Goal: Task Accomplishment & Management: Manage account settings

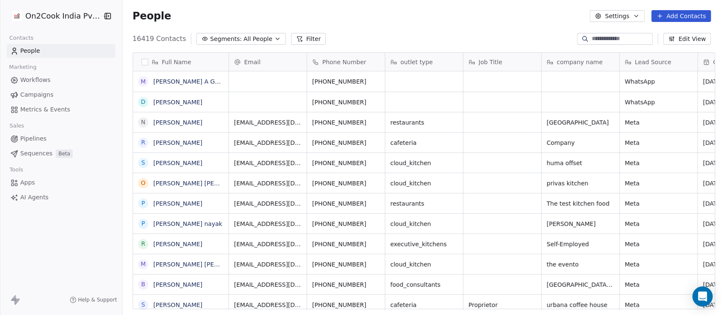
scroll to position [269, 594]
click at [247, 41] on span "All People" at bounding box center [257, 39] width 29 height 9
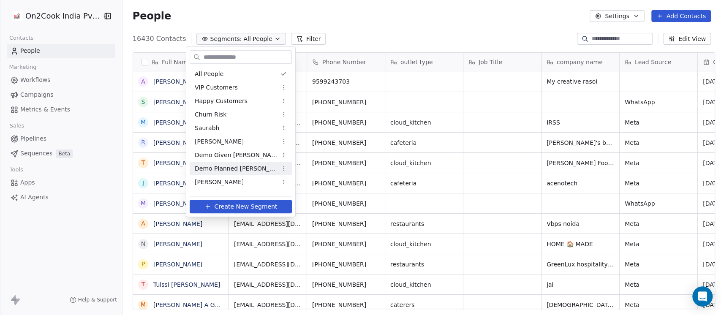
click at [231, 163] on div "Demo Planned [PERSON_NAME]" at bounding box center [241, 169] width 102 height 14
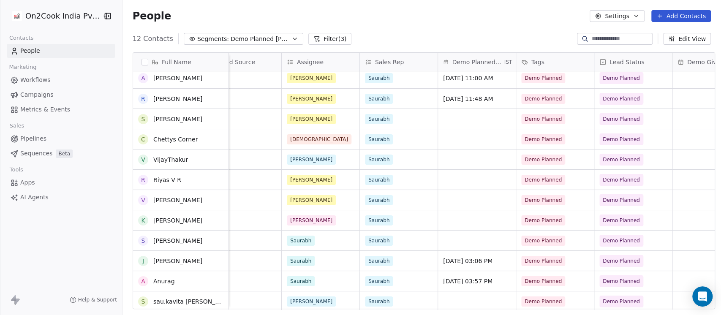
scroll to position [5, 0]
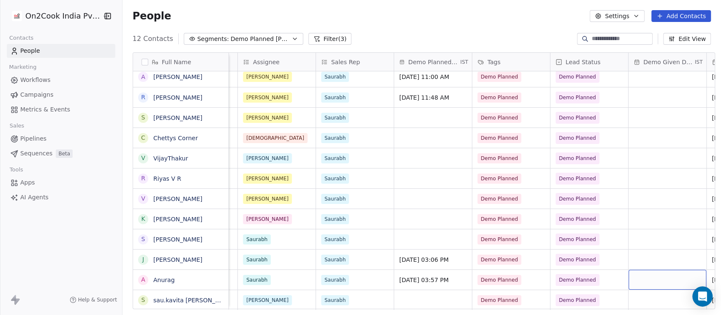
click at [648, 276] on div "grid" at bounding box center [668, 280] width 78 height 20
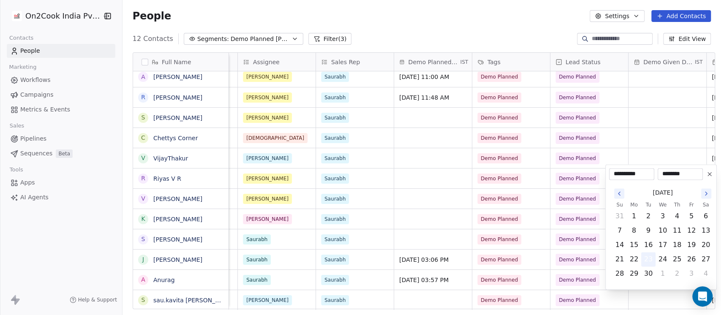
click at [651, 261] on button "23" at bounding box center [649, 260] width 14 height 14
click at [403, 218] on html "On2Cook India Pvt. Ltd. Contacts People Marketing Workflows Campaigns Metrics &…" at bounding box center [360, 157] width 721 height 315
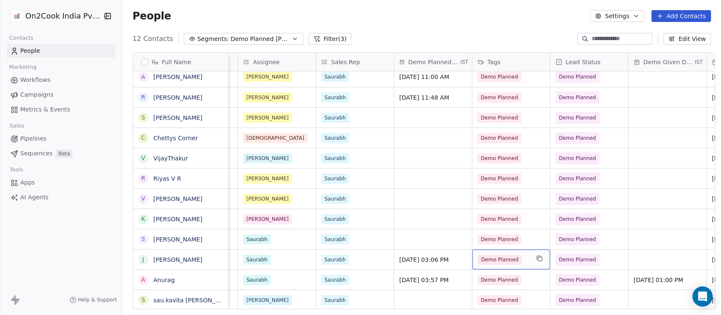
click at [522, 262] on div "Demo Planned" at bounding box center [504, 260] width 52 height 10
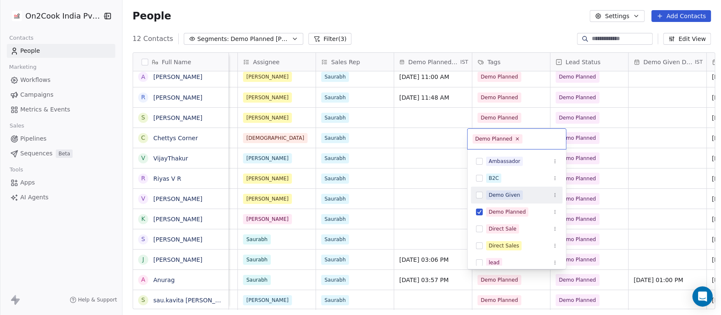
click at [517, 195] on div "Demo Given" at bounding box center [505, 195] width 32 height 8
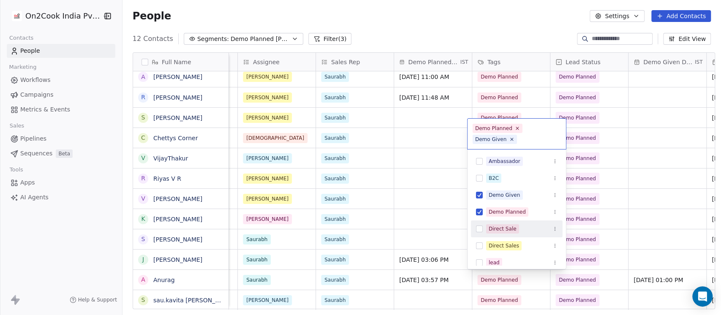
click at [370, 262] on html "On2Cook India Pvt. Ltd. Contacts People Marketing Workflows Campaigns Metrics &…" at bounding box center [360, 157] width 721 height 315
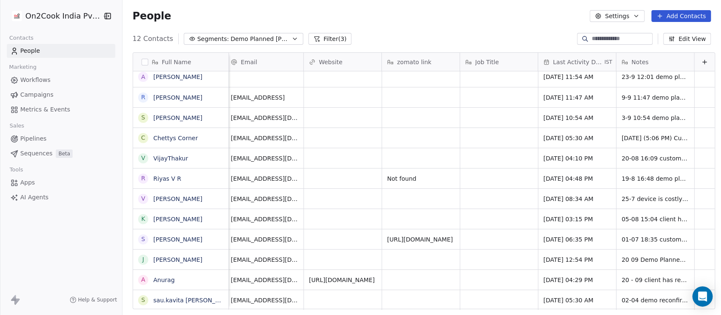
scroll to position [0, 1027]
click at [622, 258] on span "20 09 Demo Planned for [DATE] 22-07 16:16 asked details on WA 24-06 18:24 asked…" at bounding box center [672, 270] width 101 height 34
click at [622, 259] on span "20 09 Demo Planned for [DATE] 22-07 16:16 asked details on WA 24-06 18:24 asked…" at bounding box center [672, 270] width 101 height 34
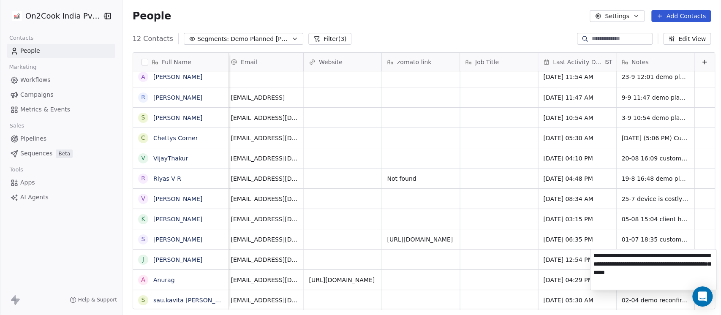
click at [594, 256] on textarea "**********" at bounding box center [653, 269] width 126 height 41
click at [613, 276] on textarea "**********" at bounding box center [653, 272] width 126 height 46
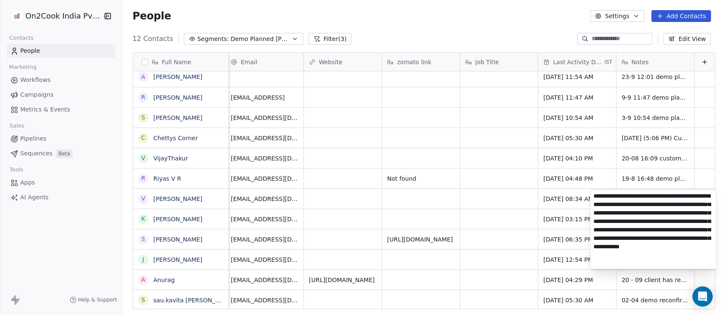
type textarea "**********"
click at [491, 207] on html "On2Cook India Pvt. Ltd. Contacts People Marketing Workflows Campaigns Metrics &…" at bounding box center [360, 157] width 721 height 315
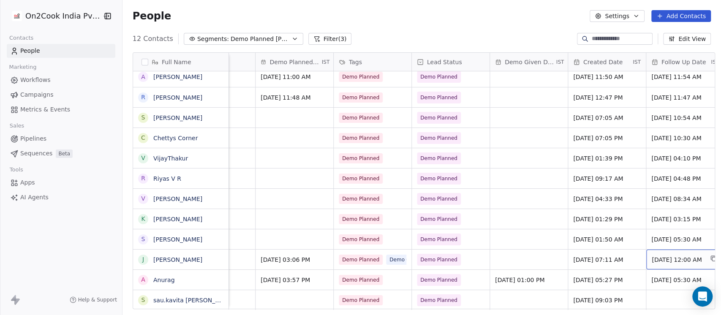
scroll to position [0, 538]
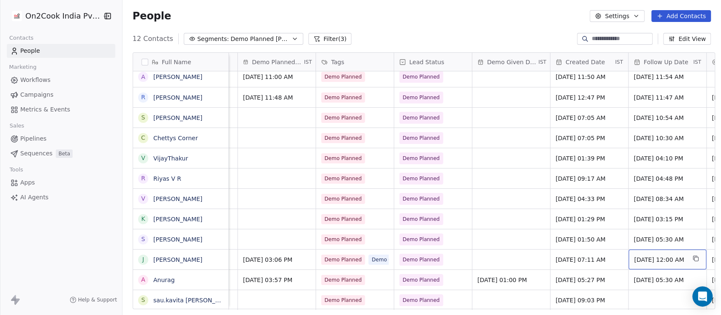
click at [661, 260] on span "[DATE] 12:00 AM" at bounding box center [660, 260] width 52 height 8
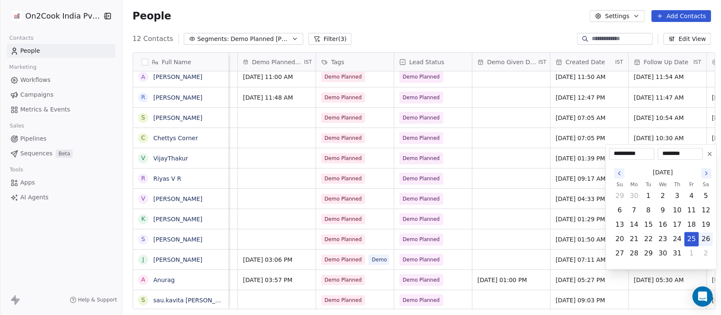
click at [708, 238] on button "26" at bounding box center [706, 239] width 14 height 14
click at [705, 168] on button "Go to the Next Month" at bounding box center [706, 173] width 10 height 10
click at [705, 168] on th "Sa" at bounding box center [706, 170] width 14 height 8
click at [703, 160] on icon "Go to the Next Month" at bounding box center [706, 159] width 7 height 7
click at [708, 238] on button "27" at bounding box center [706, 239] width 14 height 14
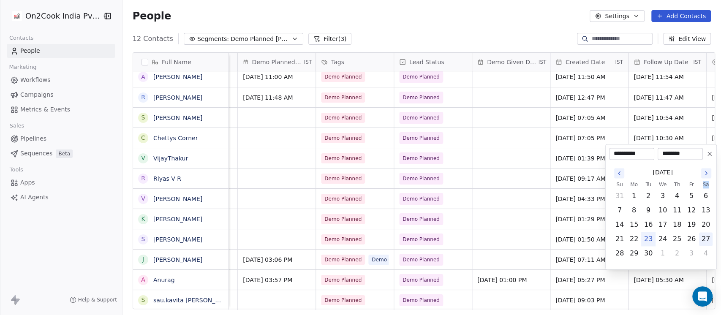
type input "**********"
click at [502, 36] on html "On2Cook India Pvt. Ltd. Contacts People Marketing Workflows Campaigns Metrics &…" at bounding box center [360, 157] width 721 height 315
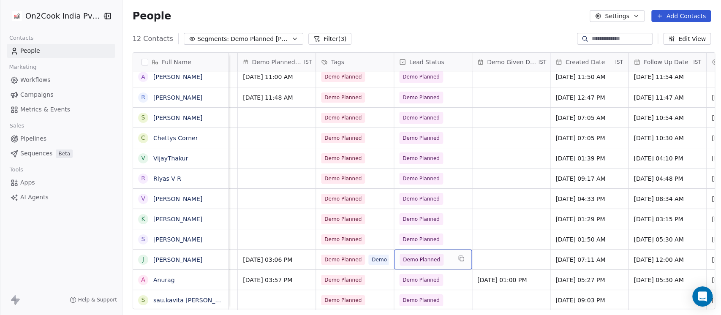
click at [439, 261] on span "Demo Planned" at bounding box center [426, 260] width 52 height 12
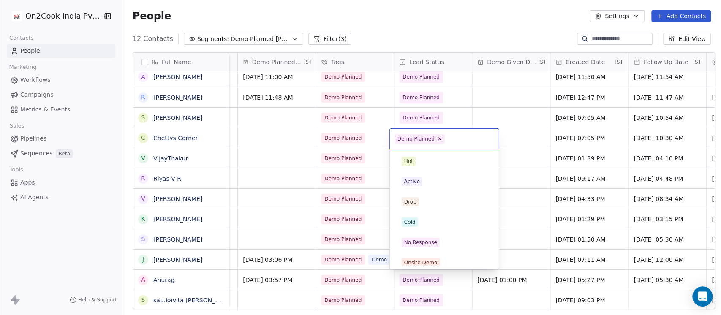
scroll to position [106, 0]
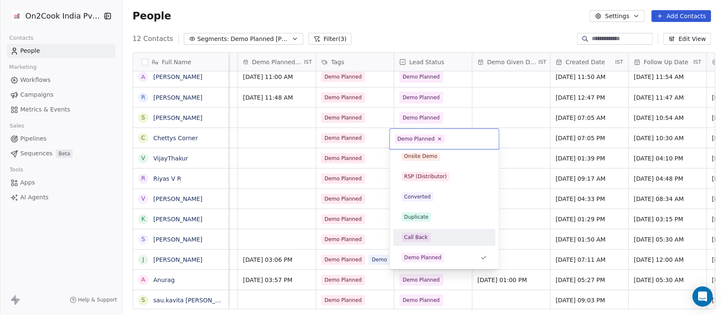
click at [466, 31] on html "On2Cook India Pvt. Ltd. Contacts People Marketing Workflows Campaigns Metrics &…" at bounding box center [360, 157] width 721 height 315
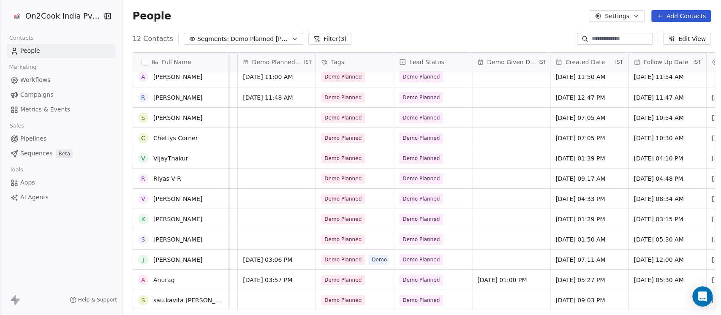
scroll to position [0, 0]
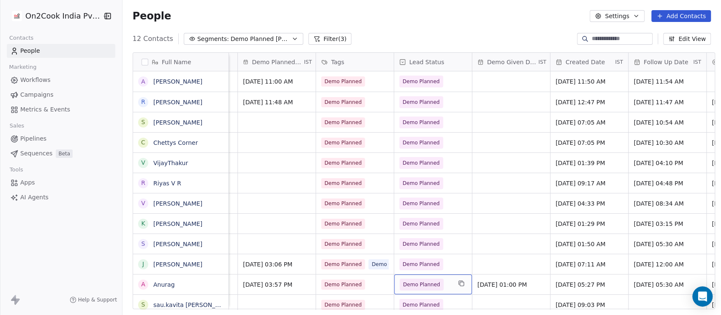
click at [366, 281] on div "My creative rasoi [PERSON_NAME] [DATE] 11:00 AM Demo Planned Demo Planned [DATE…" at bounding box center [443, 190] width 1505 height 238
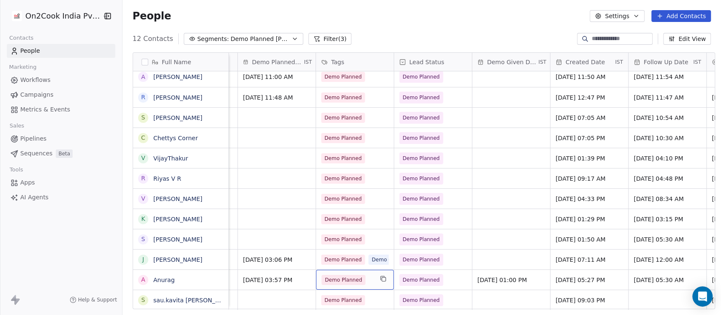
click at [370, 272] on div "Demo Planned" at bounding box center [355, 280] width 78 height 20
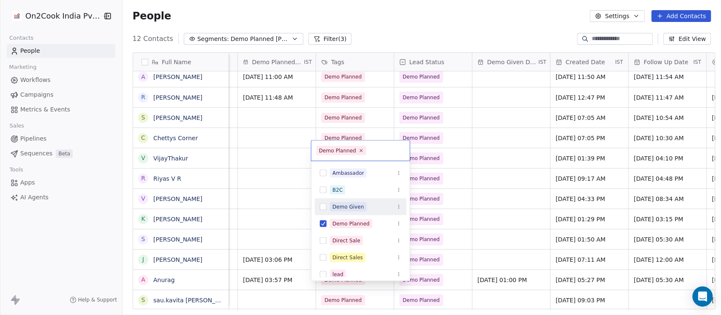
click at [359, 207] on div "Demo Given" at bounding box center [348, 207] width 32 height 8
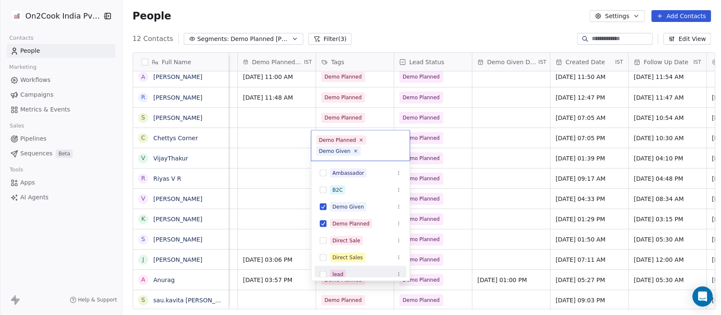
click at [264, 296] on html "On2Cook India Pvt. Ltd. Contacts People Marketing Workflows Campaigns Metrics &…" at bounding box center [360, 157] width 721 height 315
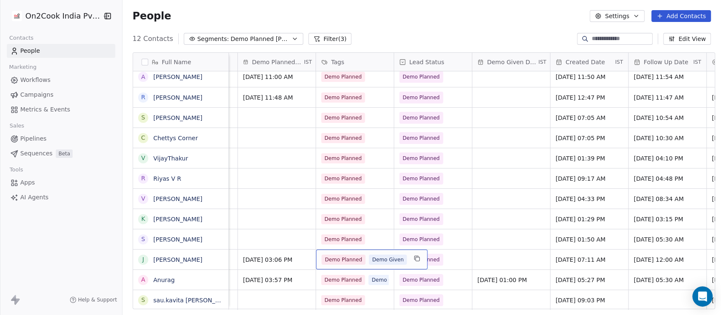
click at [379, 255] on span "Demo Given" at bounding box center [388, 260] width 38 height 10
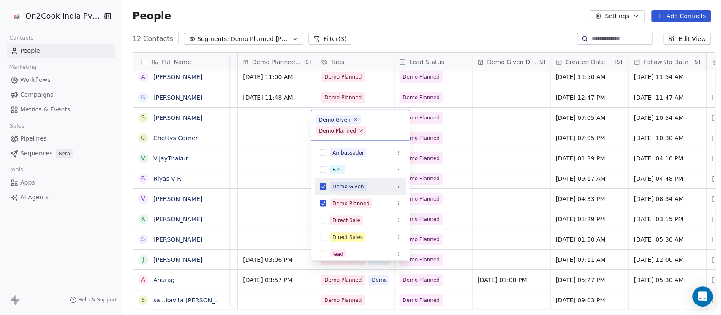
click at [350, 184] on div "Demo Given" at bounding box center [348, 187] width 32 height 8
click at [490, 32] on html "On2Cook India Pvt. Ltd. Contacts People Marketing Workflows Campaigns Metrics &…" at bounding box center [360, 157] width 721 height 315
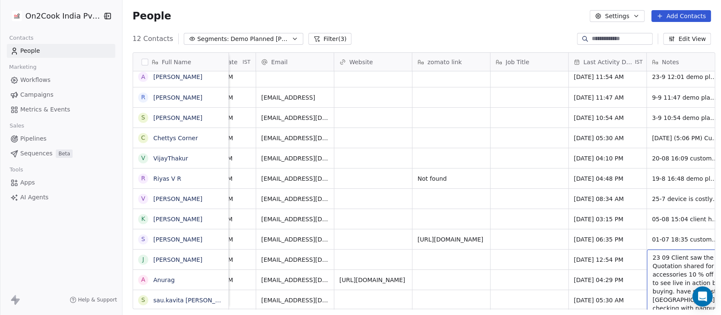
scroll to position [8, 1007]
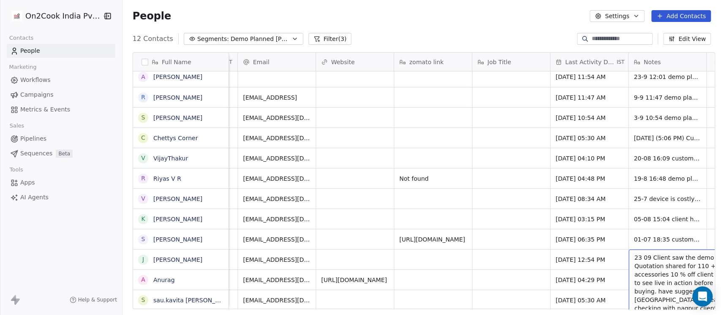
click at [664, 253] on span "23 09 Client saw the demo Quotation shared for 110 + Gst & accessories 10 % off…" at bounding box center [684, 303] width 101 height 101
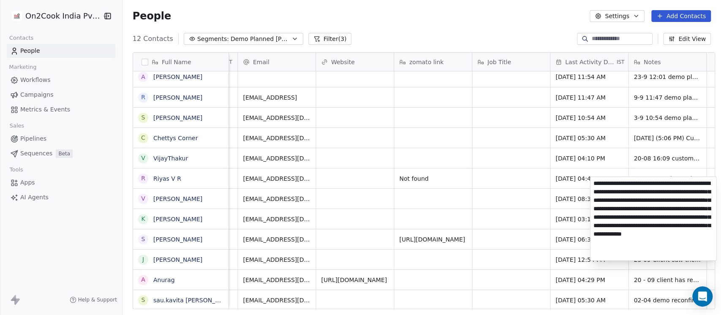
drag, startPoint x: 594, startPoint y: 183, endPoint x: 615, endPoint y: 226, distance: 48.2
click at [615, 226] on textarea "**********" at bounding box center [653, 219] width 126 height 84
type textarea "**********"
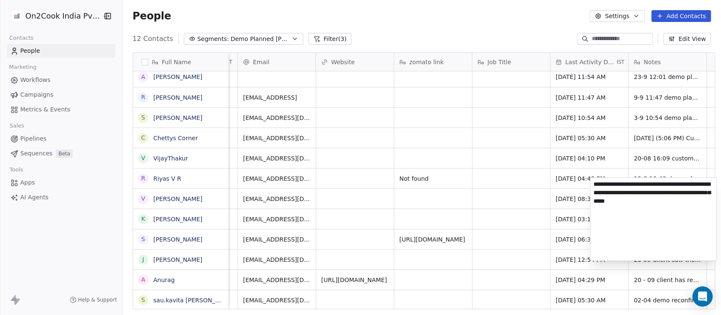
click at [458, 194] on html "On2Cook India Pvt. Ltd. Contacts People Marketing Workflows Campaigns Metrics &…" at bounding box center [360, 157] width 721 height 315
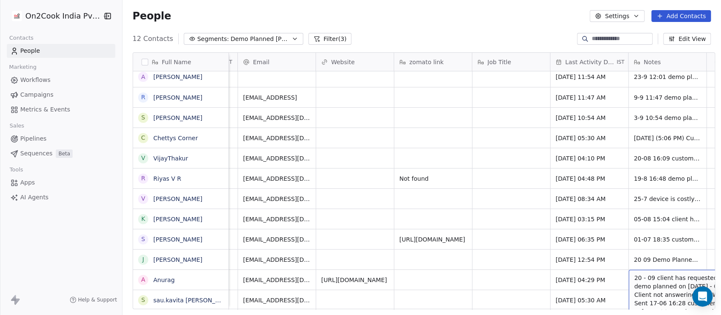
click at [634, 274] on span "20 - 09 client has requested for demo planned on [DATE] - 09 Client not answeri…" at bounding box center [684, 312] width 101 height 76
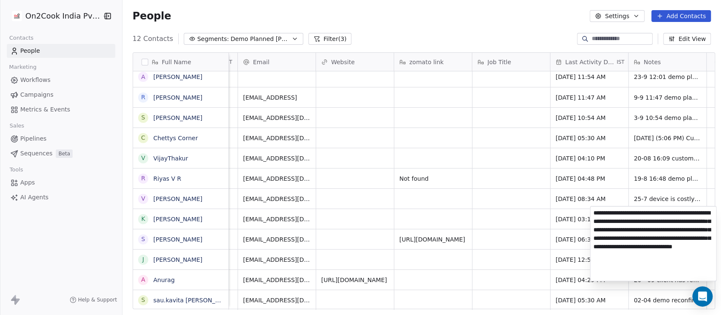
click at [592, 215] on textarea "**********" at bounding box center [653, 244] width 126 height 74
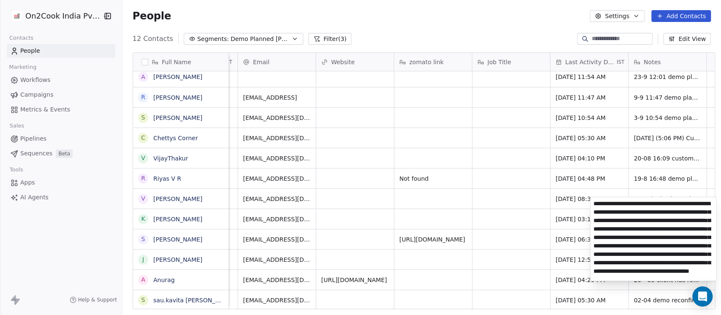
type textarea "**********"
click at [493, 218] on html "On2Cook India Pvt. Ltd. Contacts People Marketing Workflows Campaigns Metrics &…" at bounding box center [360, 157] width 721 height 315
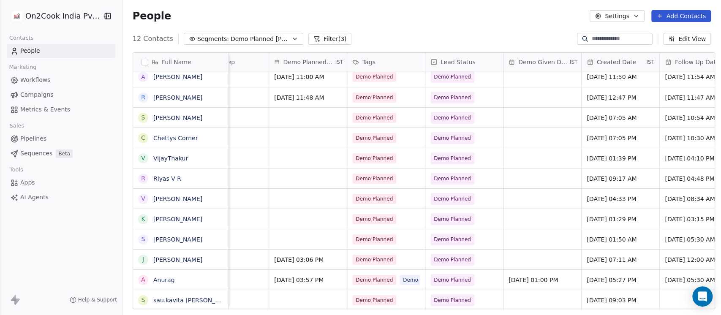
scroll to position [8, 619]
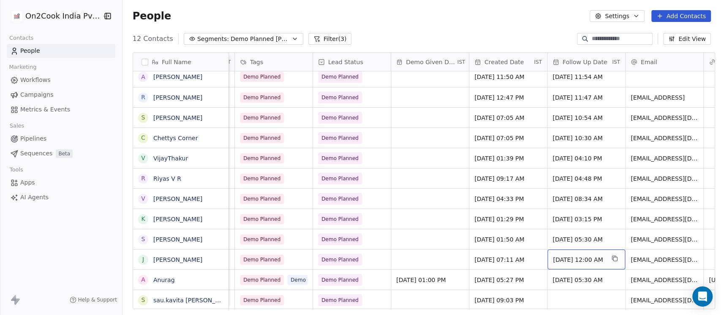
click at [563, 256] on span "[DATE] 12:00 AM" at bounding box center [579, 260] width 52 height 8
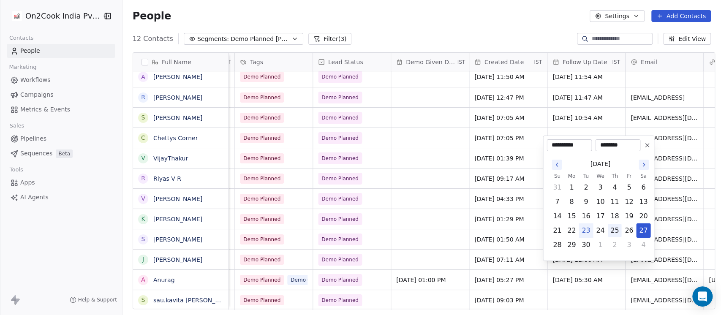
click at [617, 232] on button "25" at bounding box center [615, 231] width 14 height 14
click at [602, 232] on button "24" at bounding box center [601, 231] width 14 height 14
click at [590, 229] on button "23" at bounding box center [586, 231] width 14 height 14
click at [597, 231] on button "24" at bounding box center [601, 231] width 14 height 14
type input "**********"
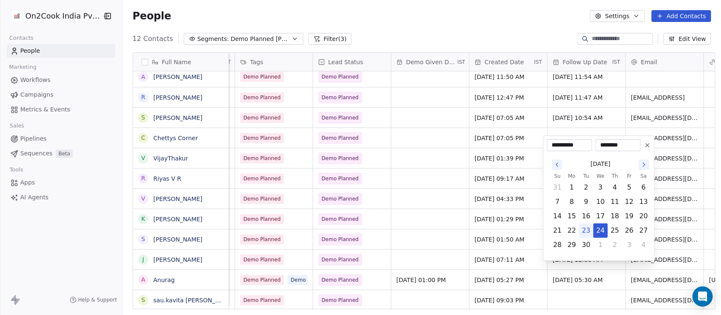
click at [422, 251] on html "On2Cook India Pvt. Ltd. Contacts People Marketing Workflows Campaigns Metrics &…" at bounding box center [360, 157] width 721 height 315
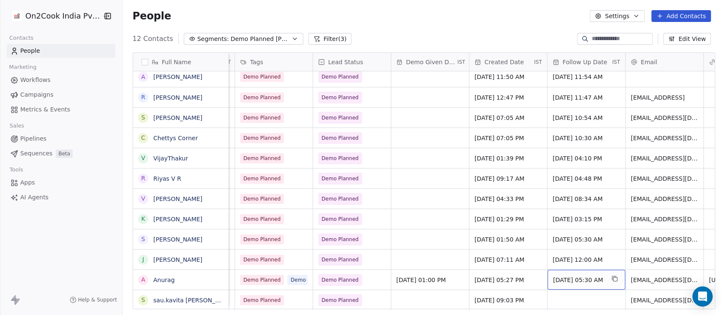
click at [579, 276] on span "[DATE] 05:30 AM" at bounding box center [579, 280] width 52 height 8
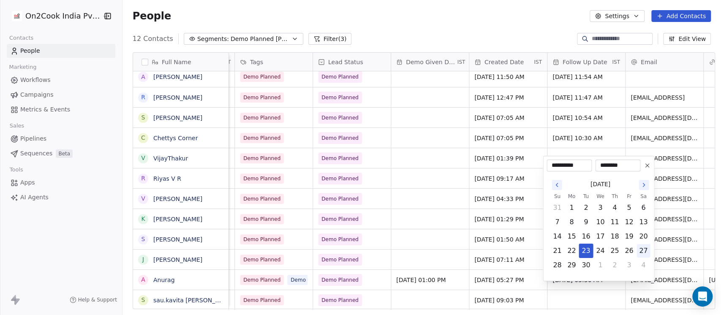
click at [642, 253] on button "27" at bounding box center [644, 251] width 14 height 14
type input "**********"
click at [402, 215] on html "On2Cook India Pvt. Ltd. Contacts People Marketing Workflows Campaigns Metrics &…" at bounding box center [360, 157] width 721 height 315
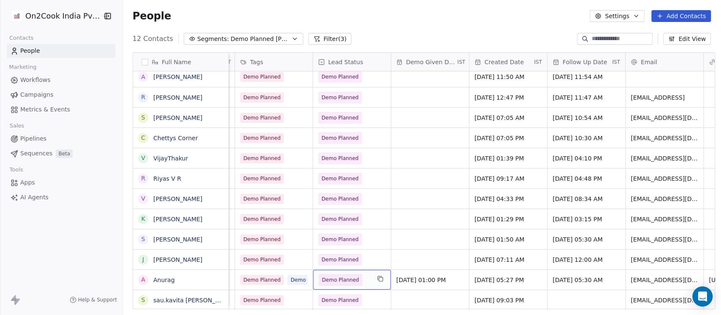
click at [368, 270] on div "Demo Planned" at bounding box center [352, 280] width 78 height 20
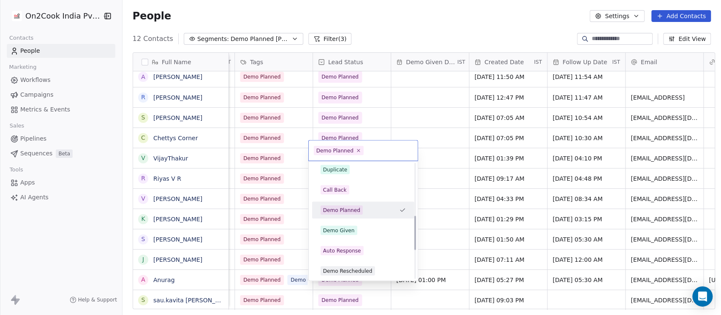
scroll to position [182, 0]
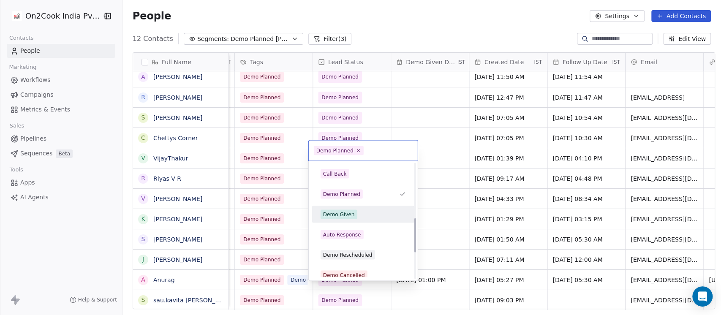
click at [364, 219] on div "Demo Given" at bounding box center [363, 214] width 95 height 14
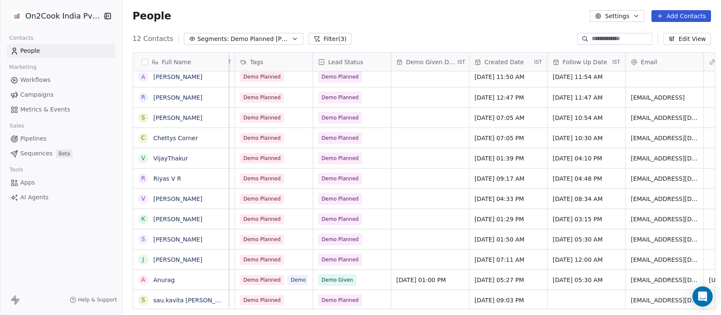
click at [406, 33] on div "12 Contacts Segments: Demo Planned [PERSON_NAME] Filter (3) Edit View" at bounding box center [422, 39] width 599 height 14
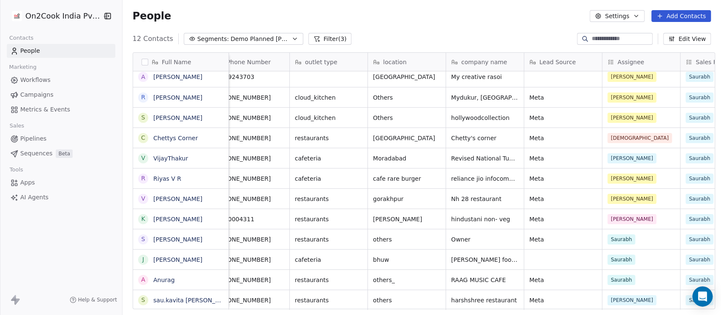
scroll to position [8, 0]
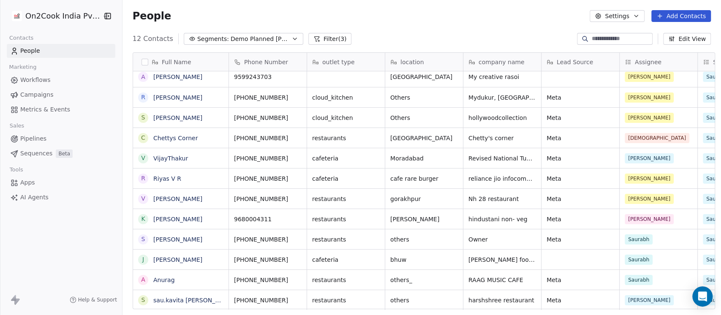
click at [287, 20] on div "People Settings Add Contacts" at bounding box center [422, 16] width 578 height 12
